Goal: Task Accomplishment & Management: Manage account settings

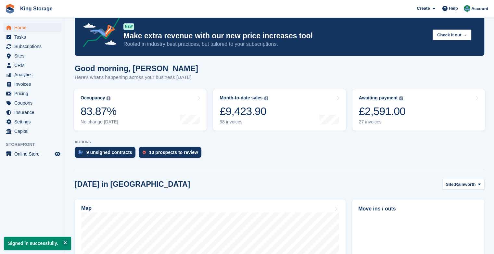
scroll to position [13, 0]
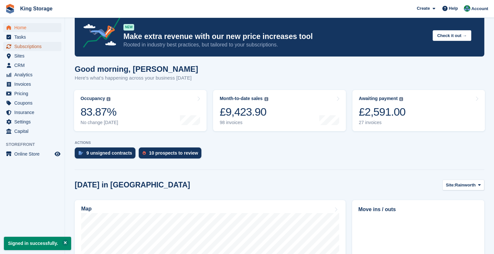
click at [28, 49] on span "Subscriptions" at bounding box center [33, 46] width 39 height 9
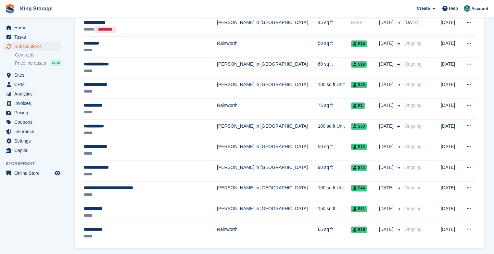
scroll to position [989, 0]
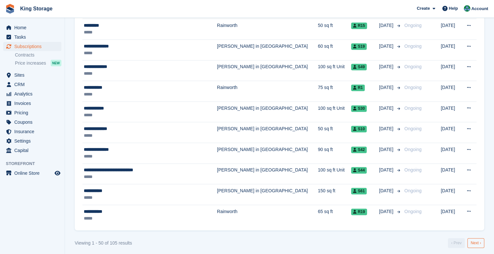
click at [473, 242] on link "Next ›" at bounding box center [476, 243] width 17 height 10
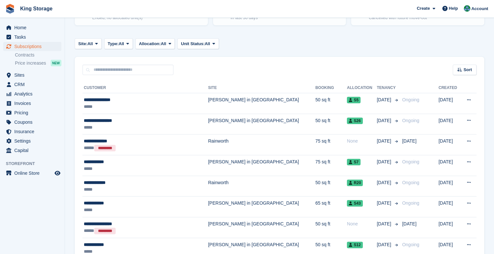
scroll to position [81, 0]
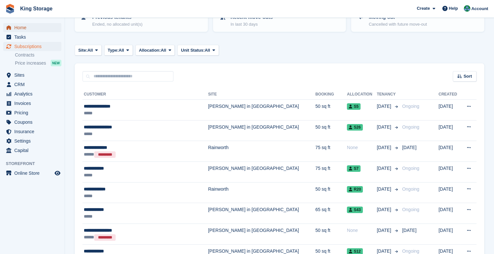
click at [26, 30] on span "Home" at bounding box center [33, 27] width 39 height 9
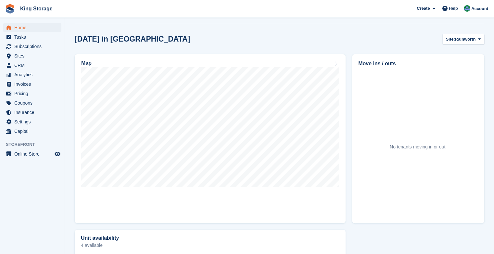
scroll to position [161, 0]
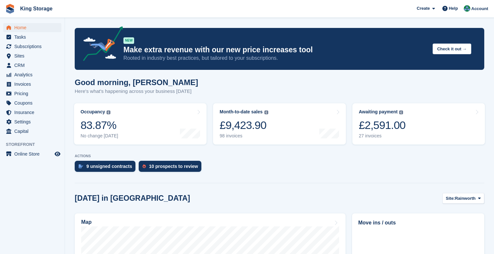
scroll to position [161, 0]
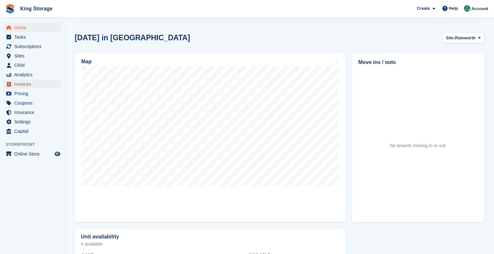
click at [23, 84] on span "Invoices" at bounding box center [33, 84] width 39 height 9
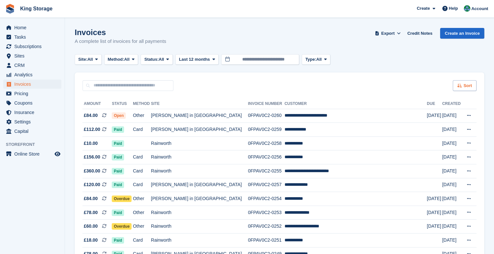
click at [464, 87] on span "Sort" at bounding box center [468, 86] width 8 height 6
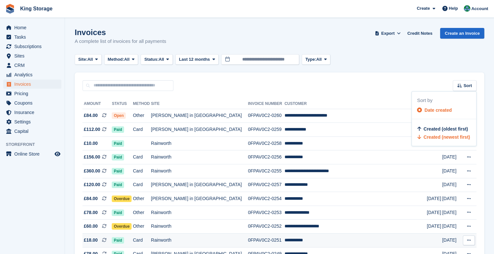
click at [193, 242] on td "Rainworth" at bounding box center [199, 241] width 97 height 14
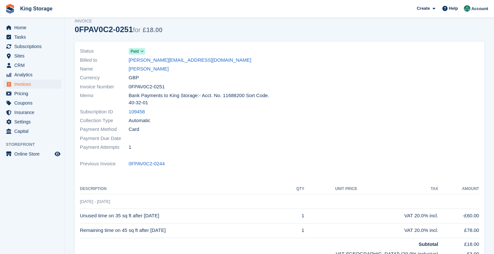
scroll to position [24, 0]
click at [480, 67] on div at bounding box center [382, 100] width 204 height 113
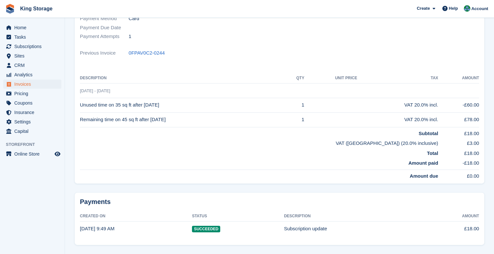
scroll to position [139, 0]
